Goal: Task Accomplishment & Management: Manage account settings

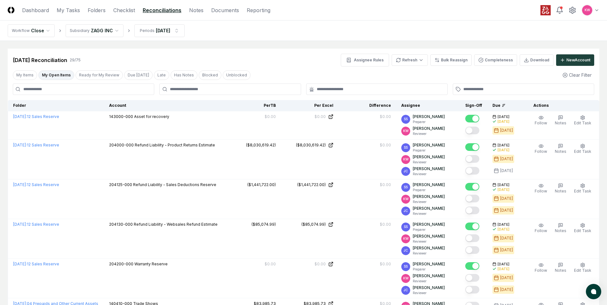
click at [46, 73] on button "My Open Items" at bounding box center [56, 75] width 36 height 10
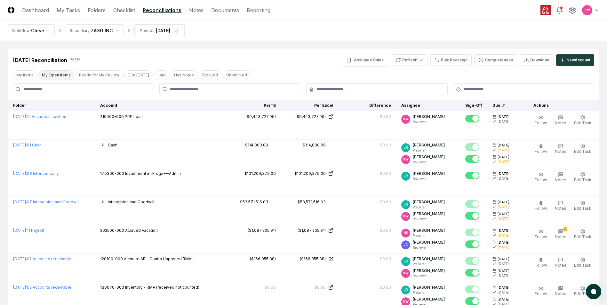
click at [49, 77] on button "My Open Items" at bounding box center [56, 75] width 36 height 10
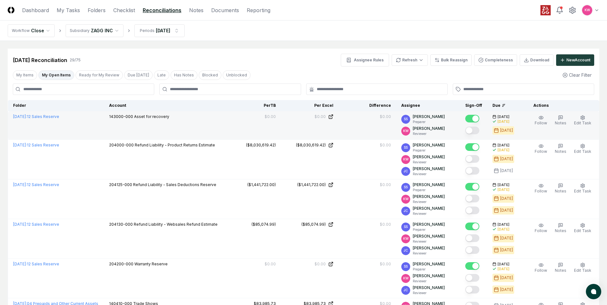
click at [474, 130] on button "Mark complete" at bounding box center [472, 131] width 14 height 8
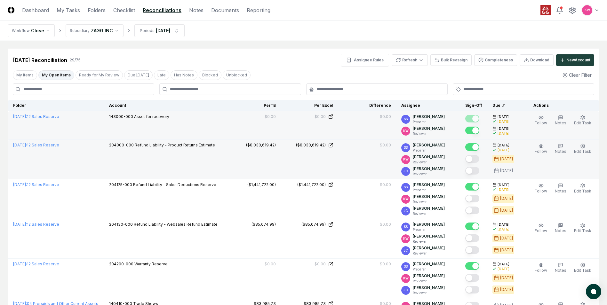
click at [473, 159] on button "Mark complete" at bounding box center [472, 159] width 14 height 8
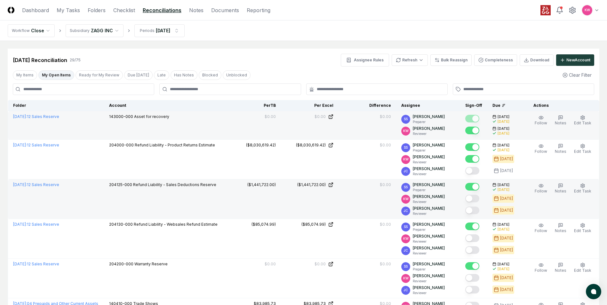
click at [473, 197] on button "Mark complete" at bounding box center [472, 199] width 14 height 8
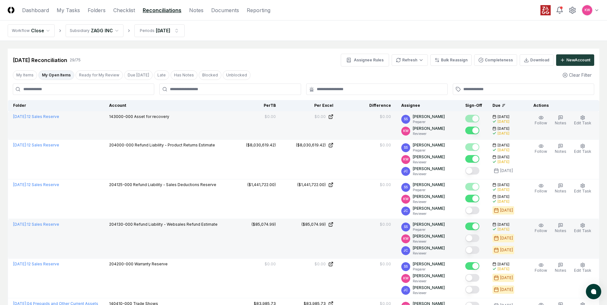
click at [474, 241] on button "Mark complete" at bounding box center [472, 239] width 14 height 8
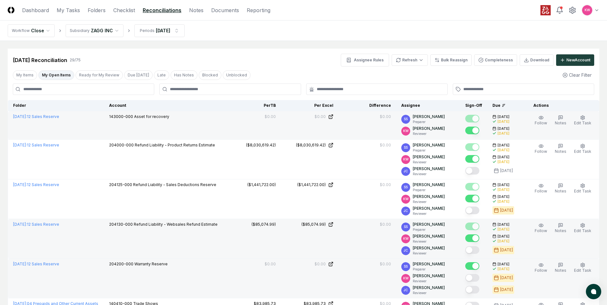
click at [473, 279] on button "Mark complete" at bounding box center [472, 278] width 14 height 8
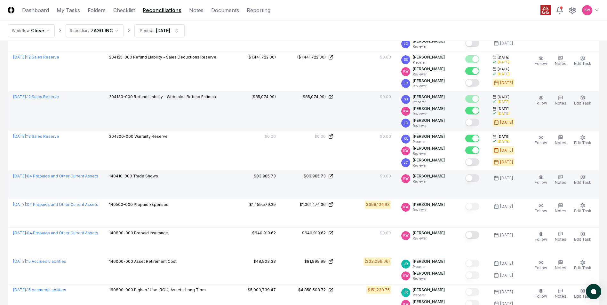
scroll to position [128, 0]
click at [471, 177] on button "Mark complete" at bounding box center [472, 178] width 14 height 8
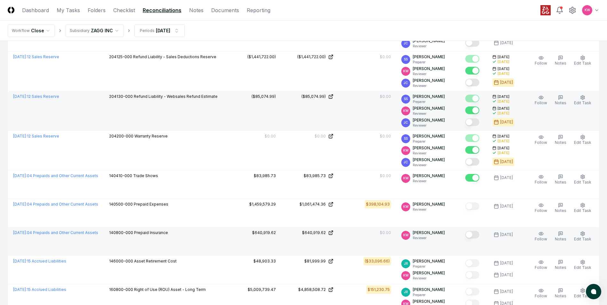
click at [474, 235] on button "Mark complete" at bounding box center [472, 235] width 14 height 8
click at [120, 8] on link "Checklist" at bounding box center [124, 10] width 22 height 8
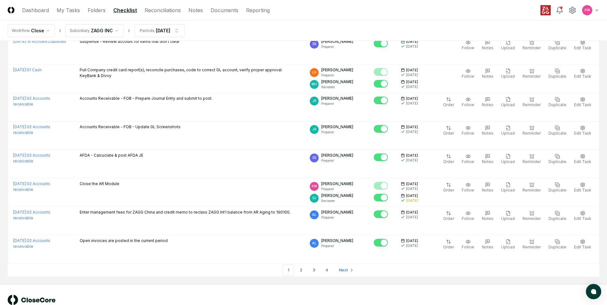
scroll to position [1299, 0]
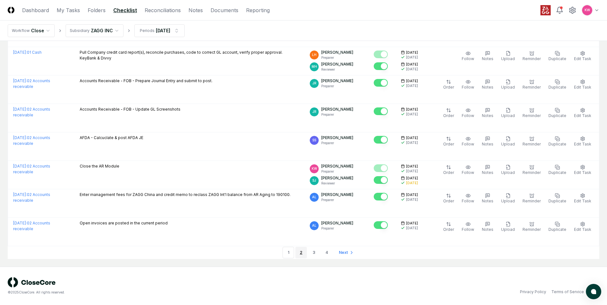
click at [298, 253] on link "2" at bounding box center [301, 253] width 12 height 12
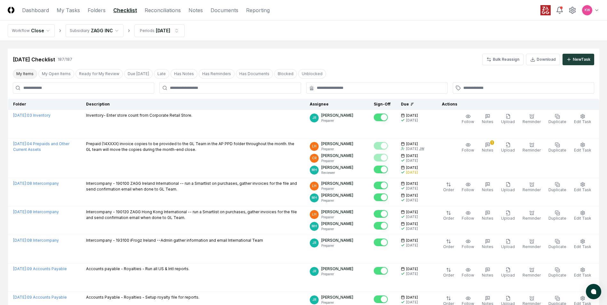
click at [24, 72] on button "My Items" at bounding box center [25, 74] width 24 height 10
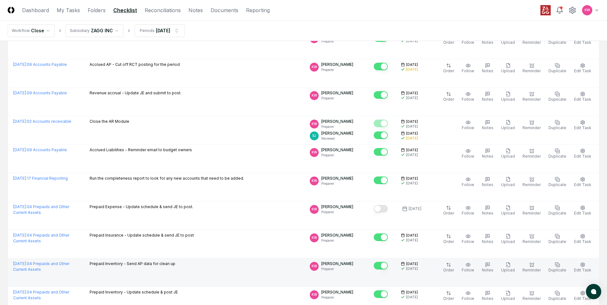
scroll to position [224, 0]
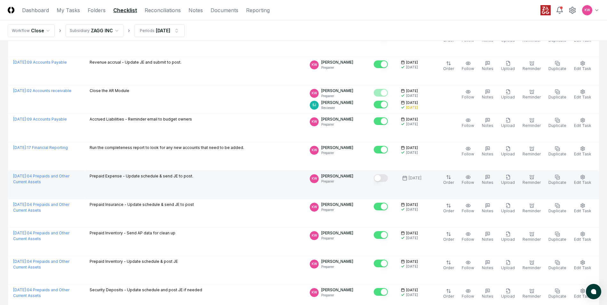
click at [388, 179] on button "Mark complete" at bounding box center [381, 178] width 14 height 8
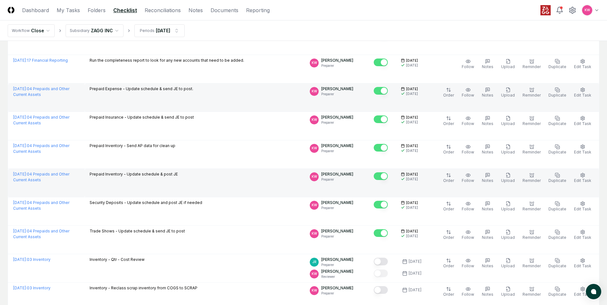
scroll to position [416, 0]
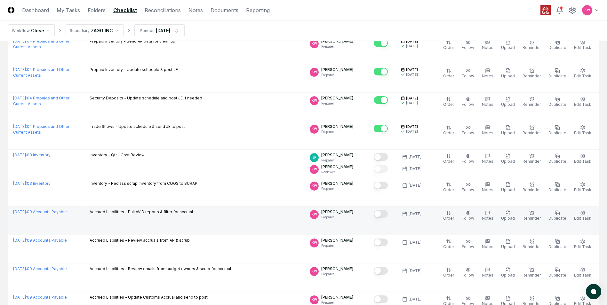
click at [385, 216] on button "Mark complete" at bounding box center [381, 214] width 14 height 8
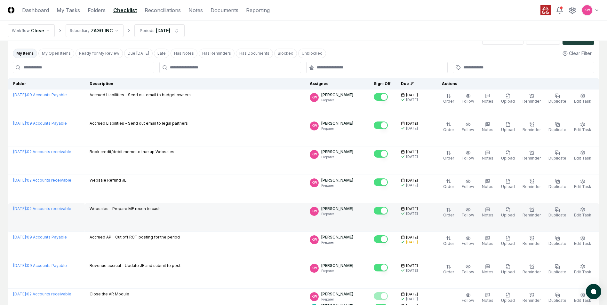
scroll to position [0, 0]
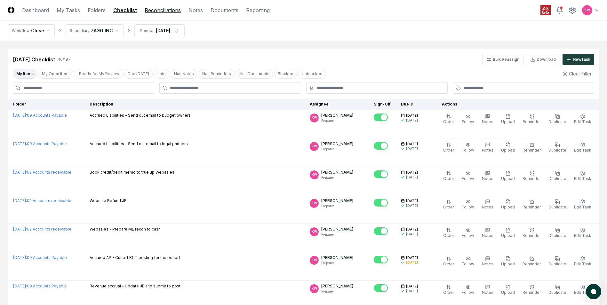
click at [154, 11] on link "Reconciliations" at bounding box center [163, 10] width 36 height 8
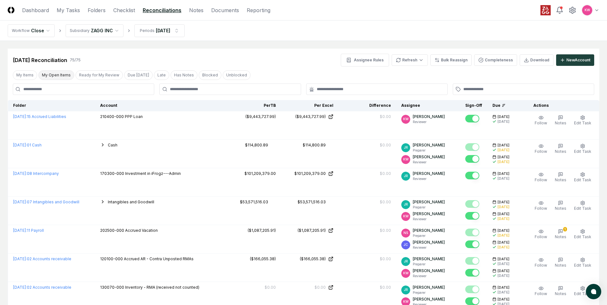
click at [51, 76] on button "My Open Items" at bounding box center [56, 75] width 36 height 10
